Goal: Navigation & Orientation: Find specific page/section

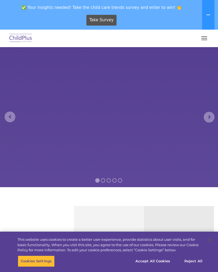
select select "MEDIUM"
click at [207, 37] on button "button" at bounding box center [203, 38] width 11 height 9
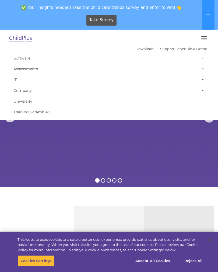
click at [205, 38] on span "button" at bounding box center [204, 38] width 6 height 1
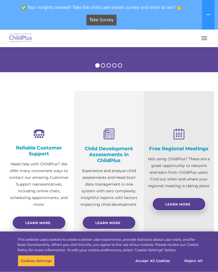
scroll to position [115, 0]
click at [155, 264] on button "Accept All Cookies" at bounding box center [152, 260] width 41 height 11
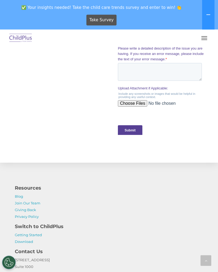
scroll to position [628, 0]
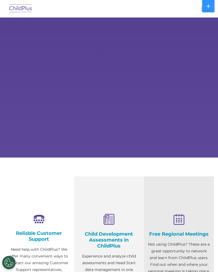
select select "MEDIUM"
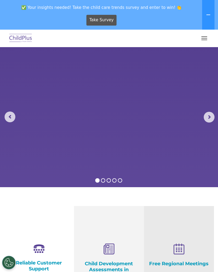
click at [202, 40] on button "button" at bounding box center [203, 38] width 11 height 9
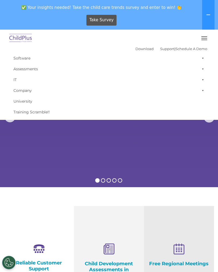
click at [203, 39] on button "button" at bounding box center [203, 38] width 11 height 9
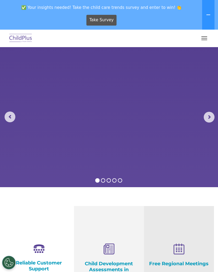
click at [203, 38] on span "button" at bounding box center [204, 38] width 6 height 1
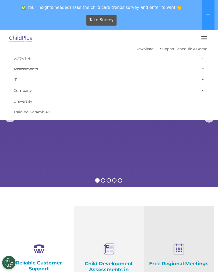
click at [135, 47] on link "Download" at bounding box center [144, 49] width 18 height 4
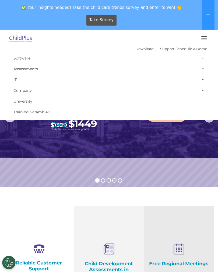
click at [201, 60] on span at bounding box center [201, 58] width 5 height 11
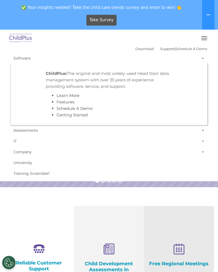
click at [170, 143] on link "IT" at bounding box center [109, 141] width 196 height 11
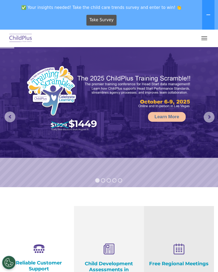
scroll to position [19, 0]
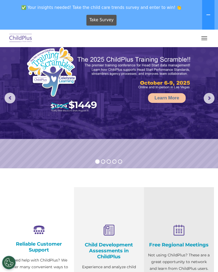
select select "MEDIUM"
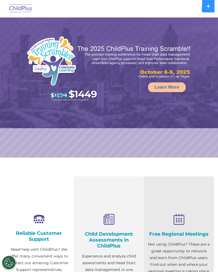
select select "MEDIUM"
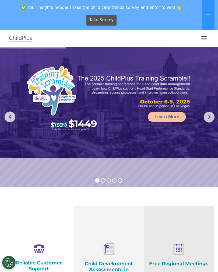
click at [208, 119] on rs-arrow at bounding box center [209, 117] width 11 height 11
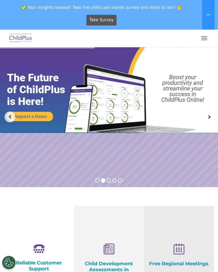
click at [213, 116] on rs-arrow at bounding box center [209, 117] width 11 height 11
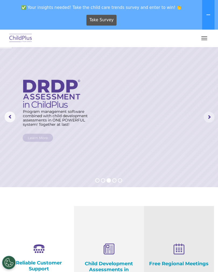
click at [206, 122] on rs-arrow at bounding box center [209, 117] width 11 height 11
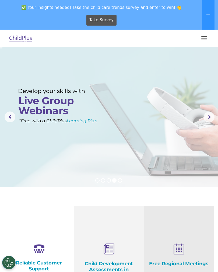
click at [205, 34] on button "button" at bounding box center [203, 38] width 11 height 9
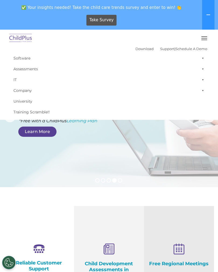
click at [206, 38] on button "button" at bounding box center [203, 38] width 11 height 9
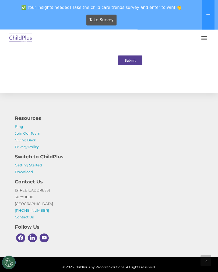
scroll to position [636, 0]
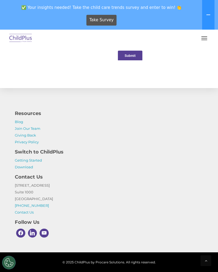
click at [93, 191] on p "1040 Crown Pointe Pkwy Suite 1000 Atlanta, GA 30338 (800) 888-6674 Contact Us" at bounding box center [109, 199] width 188 height 34
click at [8, 267] on button "Cookies Settings" at bounding box center [8, 262] width 13 height 13
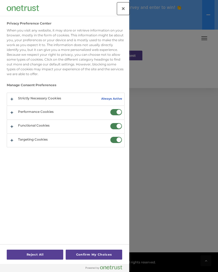
click at [120, 10] on button "Close" at bounding box center [123, 9] width 12 height 12
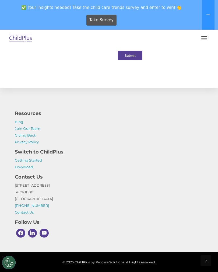
click at [87, 150] on h4 "Switch to ChildPlus" at bounding box center [109, 152] width 188 height 8
click at [93, 206] on p "1040 Crown Pointe Pkwy Suite 1000 Atlanta, GA 30338 (800) 888-6674 Contact Us" at bounding box center [109, 199] width 188 height 34
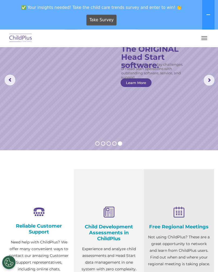
scroll to position [0, 0]
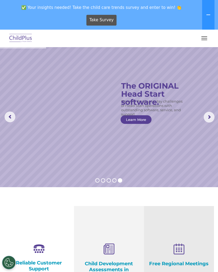
click at [201, 35] on button "button" at bounding box center [203, 38] width 11 height 9
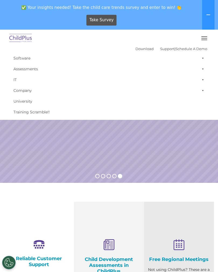
scroll to position [5, 0]
click at [22, 68] on link "Assessments" at bounding box center [109, 68] width 196 height 11
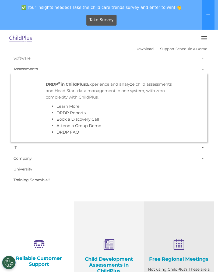
click at [26, 59] on link "Software" at bounding box center [109, 58] width 196 height 11
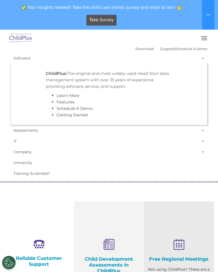
click at [15, 58] on link "Software" at bounding box center [109, 58] width 196 height 11
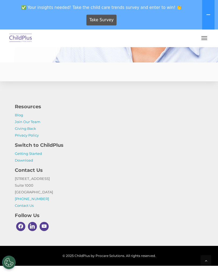
scroll to position [1510, 0]
click at [24, 155] on link "Getting Started" at bounding box center [28, 153] width 27 height 4
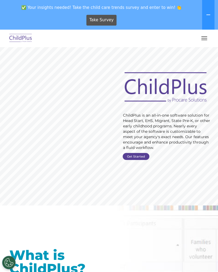
click at [206, 36] on button "button" at bounding box center [203, 38] width 11 height 9
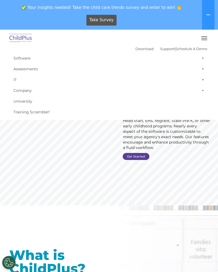
click at [135, 44] on div at bounding box center [109, 38] width 196 height 13
click at [135, 50] on link "Download" at bounding box center [144, 49] width 18 height 4
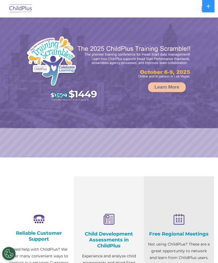
select select "MEDIUM"
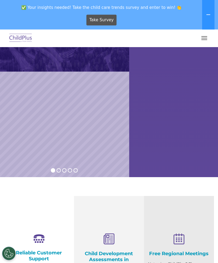
scroll to position [142, 0]
